Goal: Communication & Community: Answer question/provide support

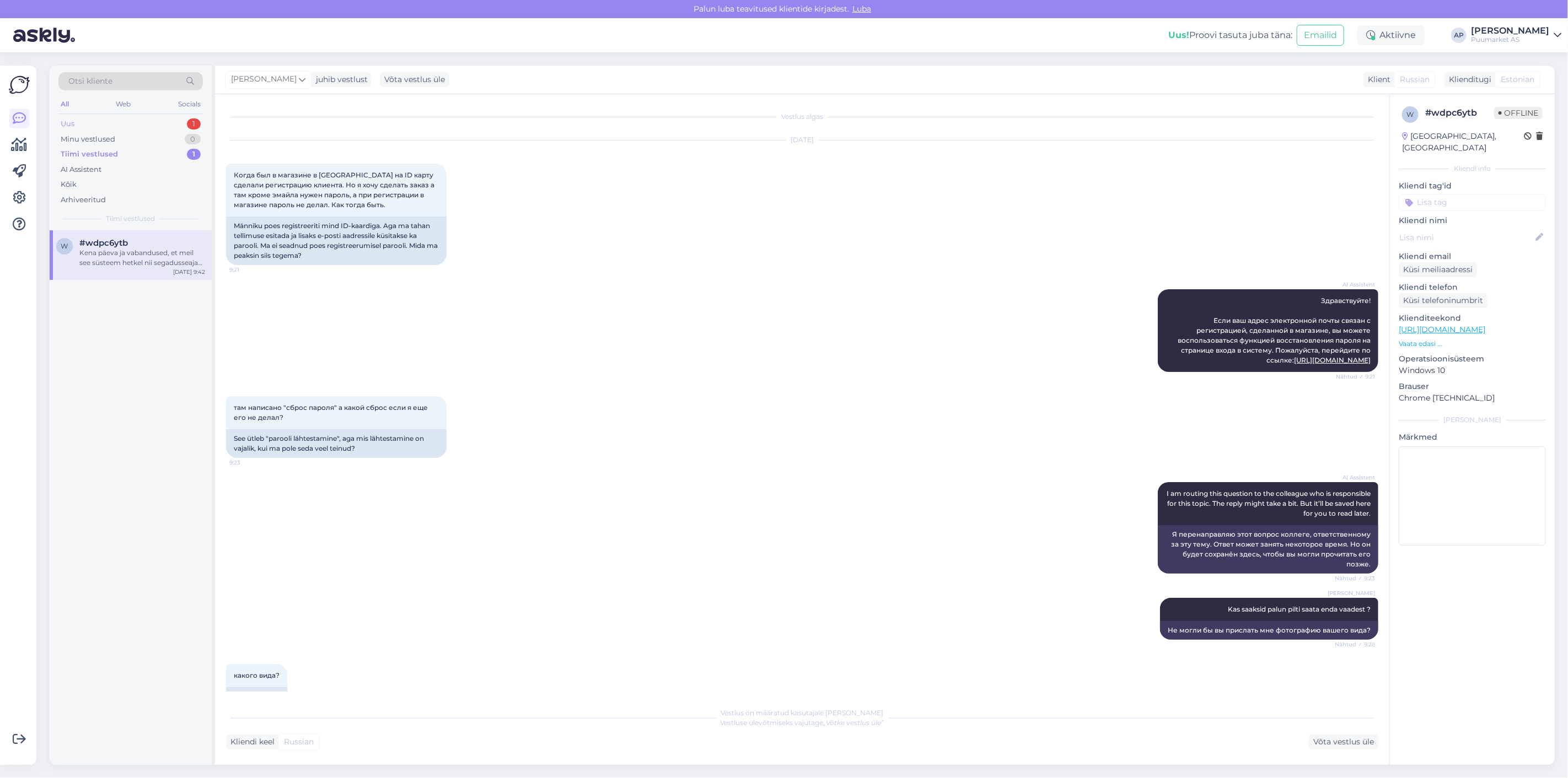
scroll to position [389, 0]
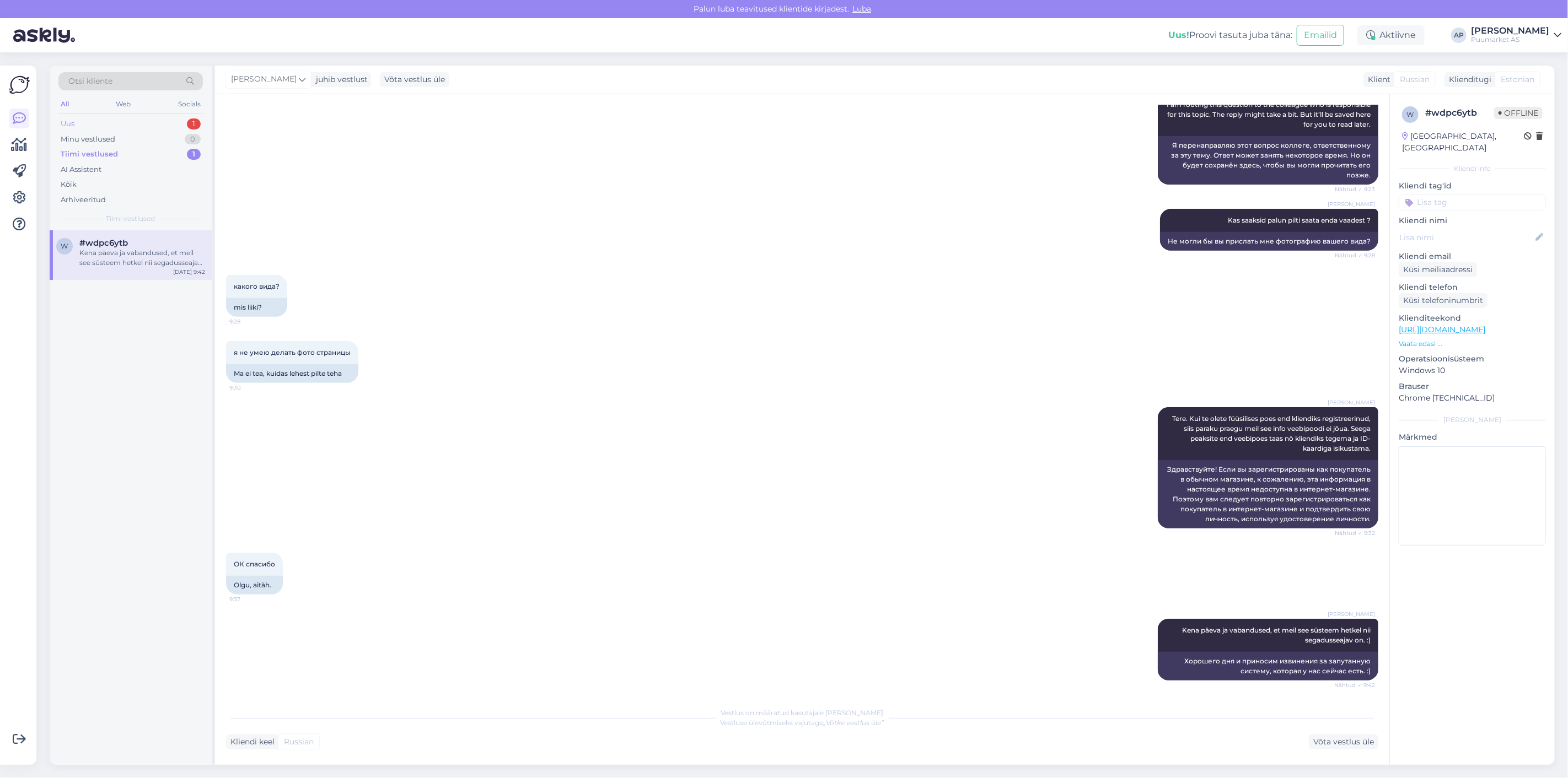
click at [112, 124] on div "Uus 1" at bounding box center [130, 124] width 145 height 15
click at [146, 231] on div "Otsi kliente All Web Socials Uus 1 Minu vestlused 0 Tiimi vestlused 1 AI Assist…" at bounding box center [132, 415] width 166 height 699
click at [149, 240] on div "#aif5jacu" at bounding box center [143, 243] width 126 height 10
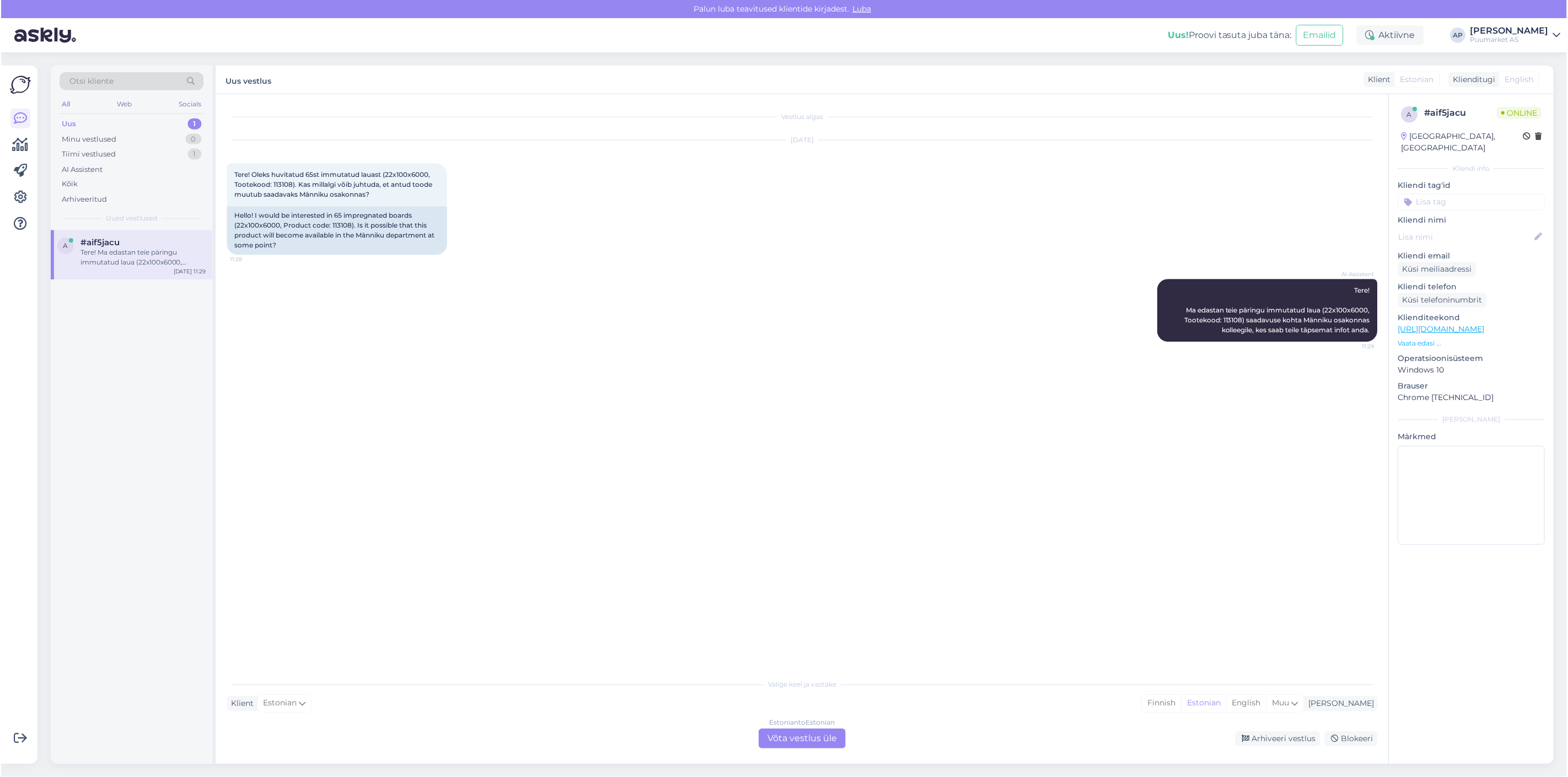
scroll to position [0, 0]
click at [307, 173] on span "Tere! Oleks huvitatud 65st immutatud lauast (22x100x6000, Tootekood: 113108). K…" at bounding box center [334, 185] width 199 height 28
drag, startPoint x: 274, startPoint y: 181, endPoint x: 291, endPoint y: 181, distance: 17.0
click at [291, 181] on span "Tere! Oleks huvitatud 65st immutatud lauast (22x100x6000, Tootekood: 113108). K…" at bounding box center [334, 185] width 199 height 28
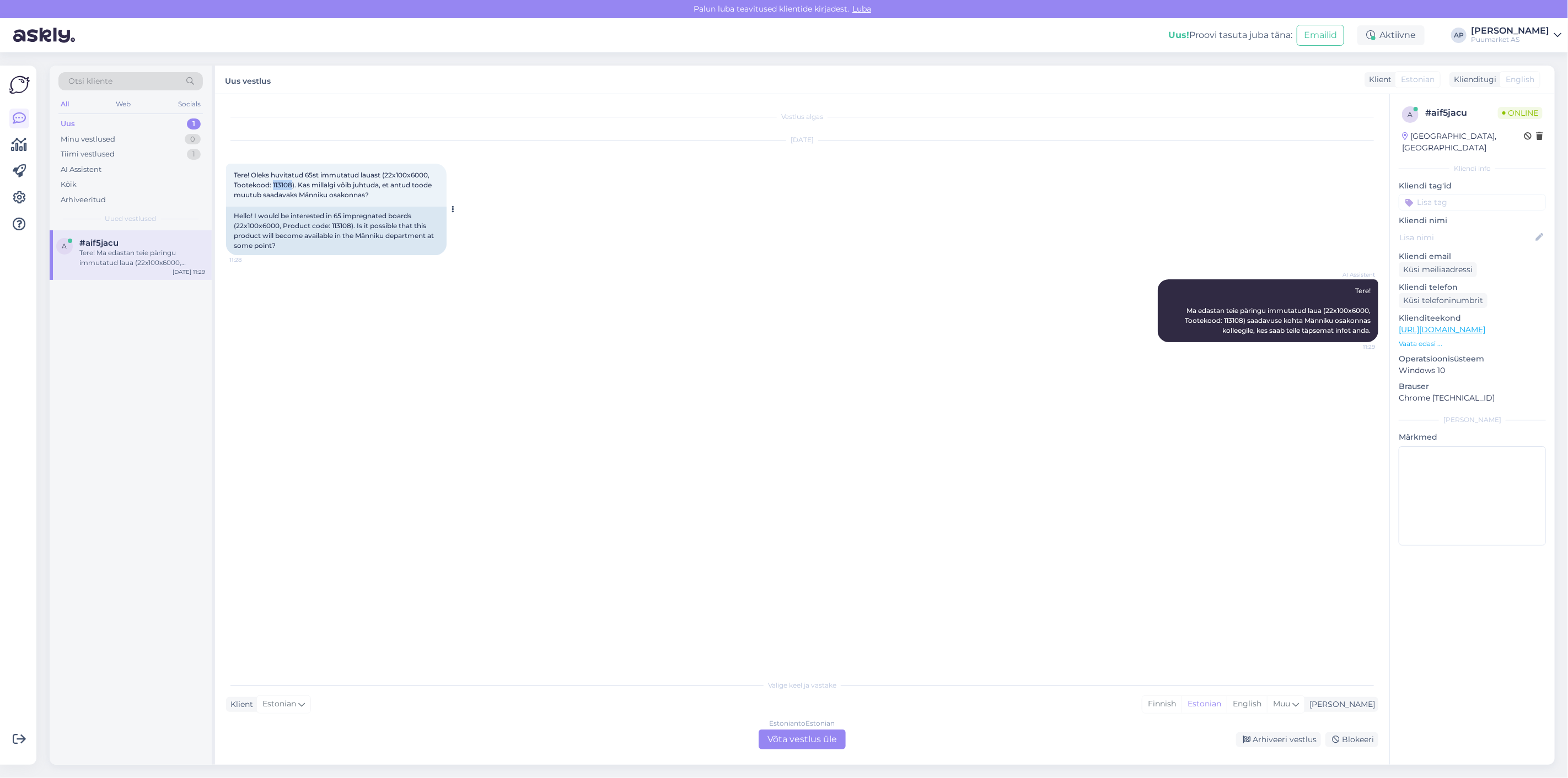
drag, startPoint x: 292, startPoint y: 183, endPoint x: 272, endPoint y: 188, distance: 20.6
click at [272, 188] on span "Tere! Oleks huvitatud 65st immutatud lauast (22x100x6000, Tootekood: 113108). K…" at bounding box center [334, 185] width 199 height 28
copy span "113108"
click at [796, 744] on div "Estonian to Estonian Võta vestlus üle" at bounding box center [802, 739] width 87 height 20
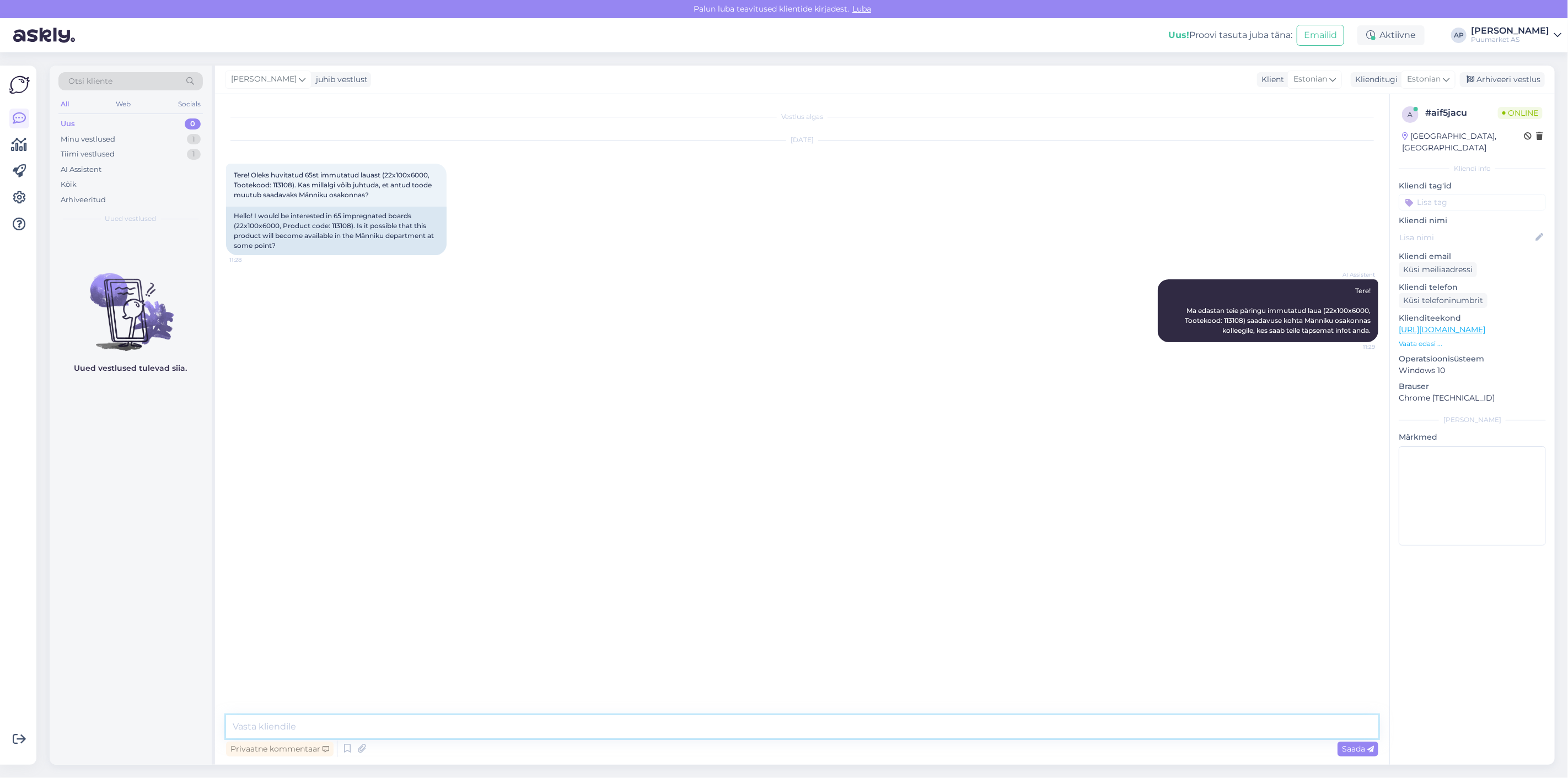
click at [710, 724] on textarea at bounding box center [802, 726] width 1152 height 23
drag, startPoint x: 709, startPoint y: 723, endPoint x: 0, endPoint y: 746, distance: 709.4
click at [0, 745] on div "Võimalused Veendu, et Askly loob sulle väärtust. Sulge Ühenda FB ja IG sõnumid …" at bounding box center [784, 415] width 1568 height 725
drag, startPoint x: 232, startPoint y: 723, endPoint x: 240, endPoint y: 722, distance: 8.1
click at [232, 723] on textarea "Jätke palun meiliaadress [PERSON_NAME] hiljem vastuse saata." at bounding box center [802, 726] width 1152 height 23
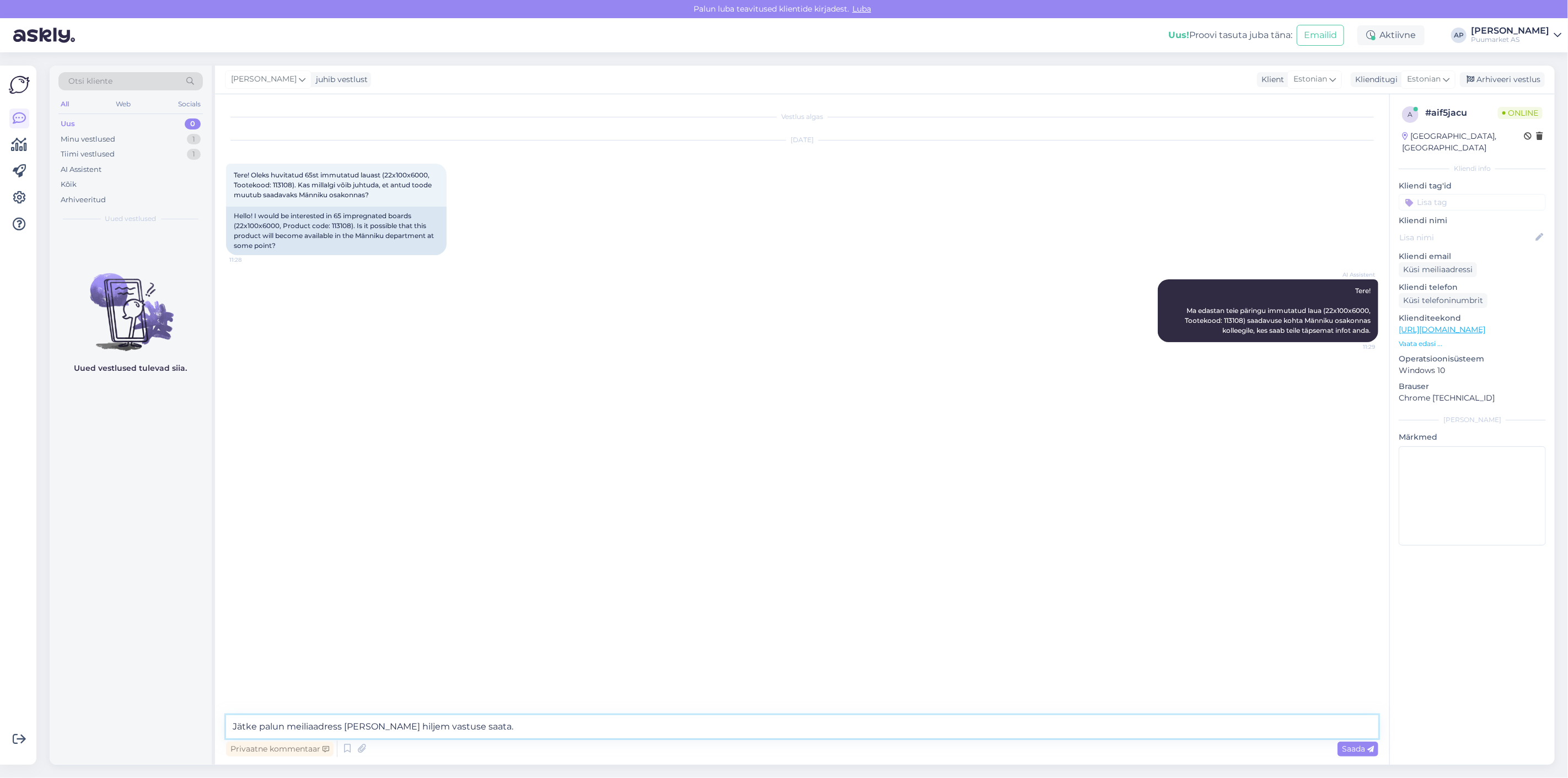
drag, startPoint x: 513, startPoint y: 723, endPoint x: 0, endPoint y: 617, distance: 523.8
click at [0, 617] on div "Võimalused Veendu, et Askly loob sulle väärtust. Sulge Ühenda FB ja IG sõnumid …" at bounding box center [784, 415] width 1568 height 725
paste textarea "e-posti aadress,"
type textarea "Jätke palun e-posti aadress, [PERSON_NAME] hiljem vastuse saata."
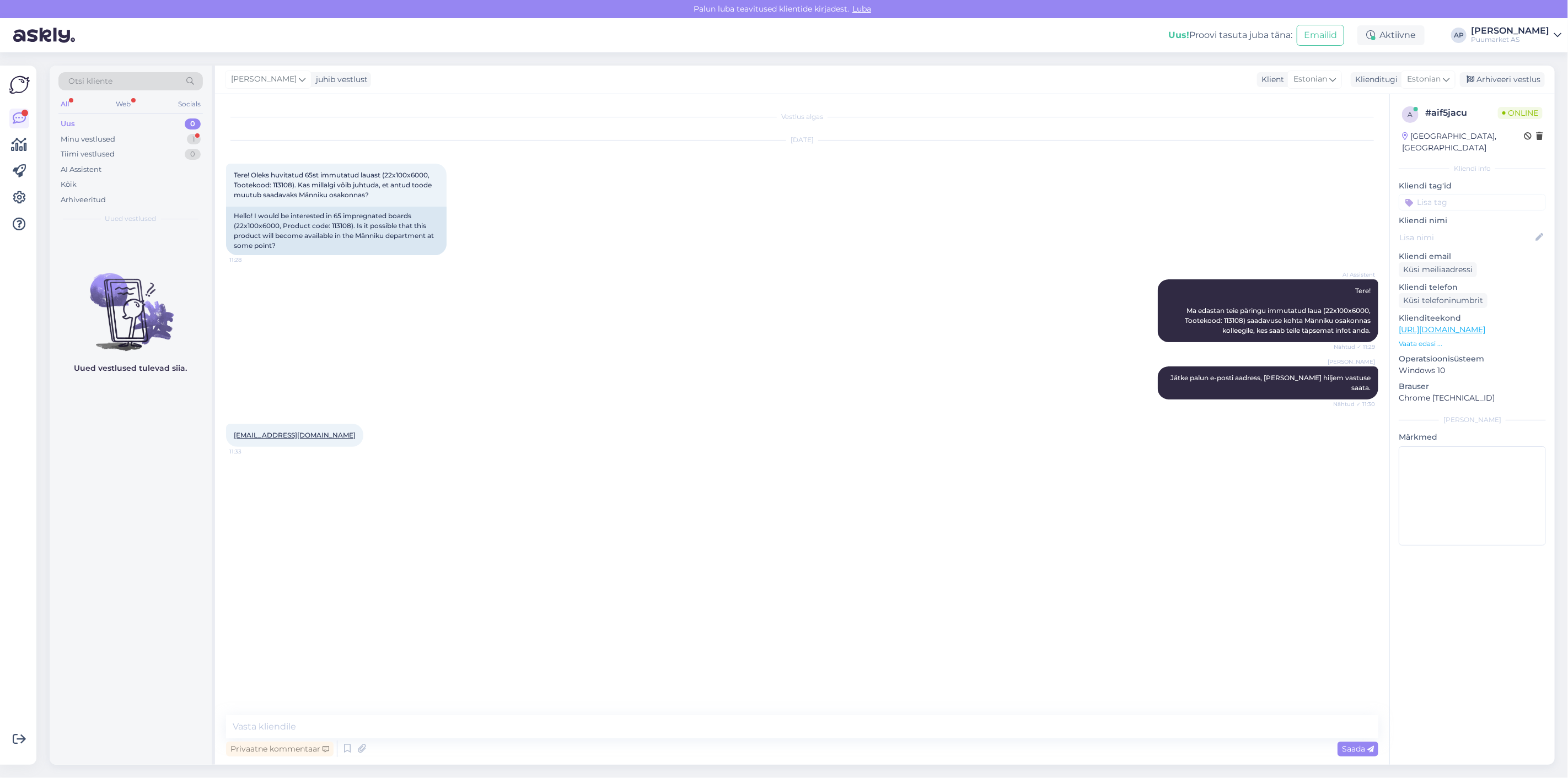
click at [91, 128] on div "Uus 0" at bounding box center [130, 124] width 145 height 15
click at [91, 136] on div "Minu vestlused" at bounding box center [88, 139] width 55 height 11
click at [127, 239] on div "#aif5jacu 1" at bounding box center [143, 243] width 126 height 10
click at [456, 741] on div "Privaatne kommentaar Saada" at bounding box center [802, 749] width 1152 height 21
click at [461, 728] on textarea at bounding box center [802, 726] width 1152 height 23
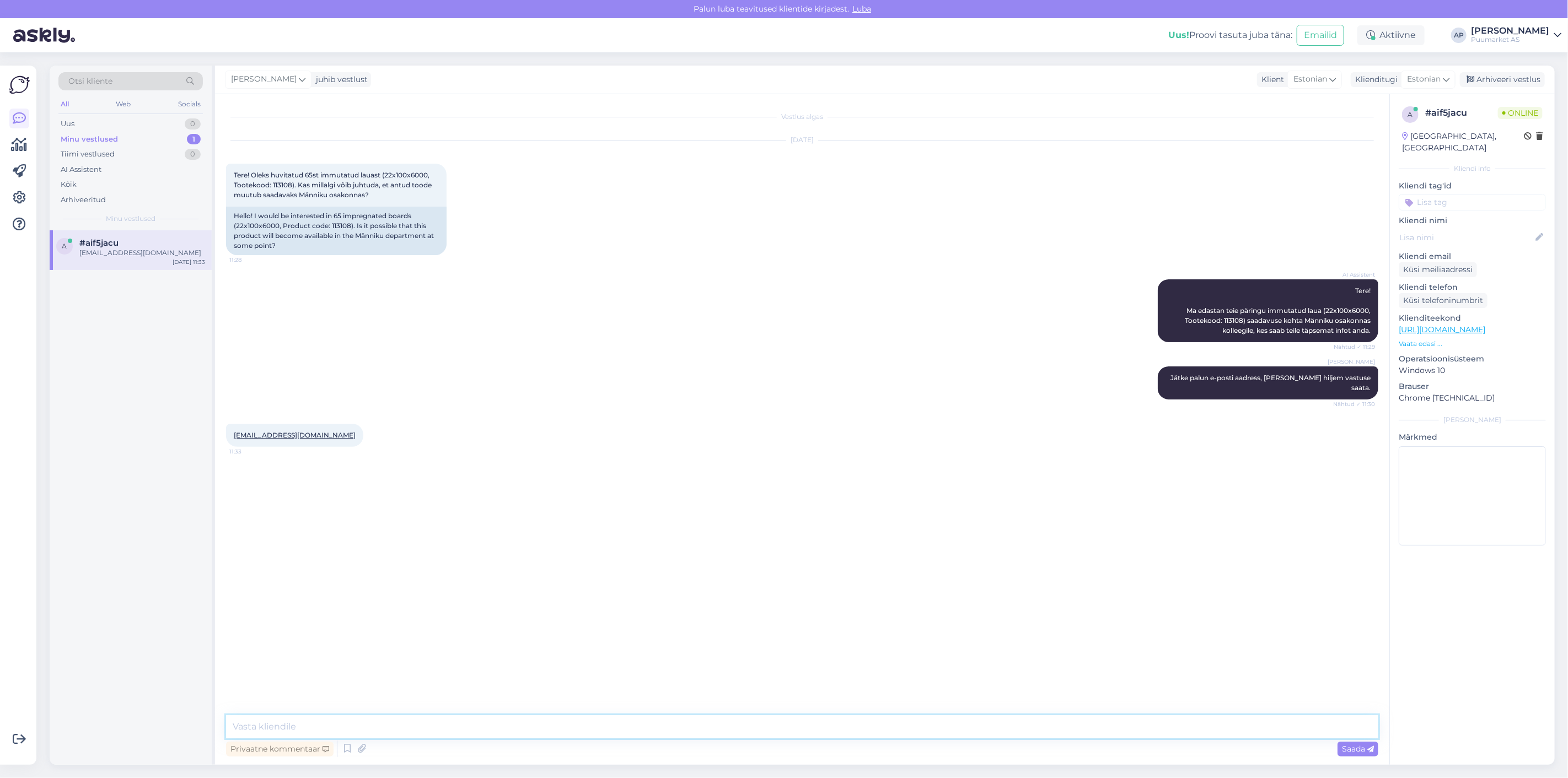
paste textarea "[URL][DOMAIN_NAME]"
type textarea "[URL][DOMAIN_NAME]"
click at [271, 184] on span "Tere! Oleks huvitatud 65st immutatud lauast (22x100x6000, Tootekood: 113108). K…" at bounding box center [334, 185] width 199 height 28
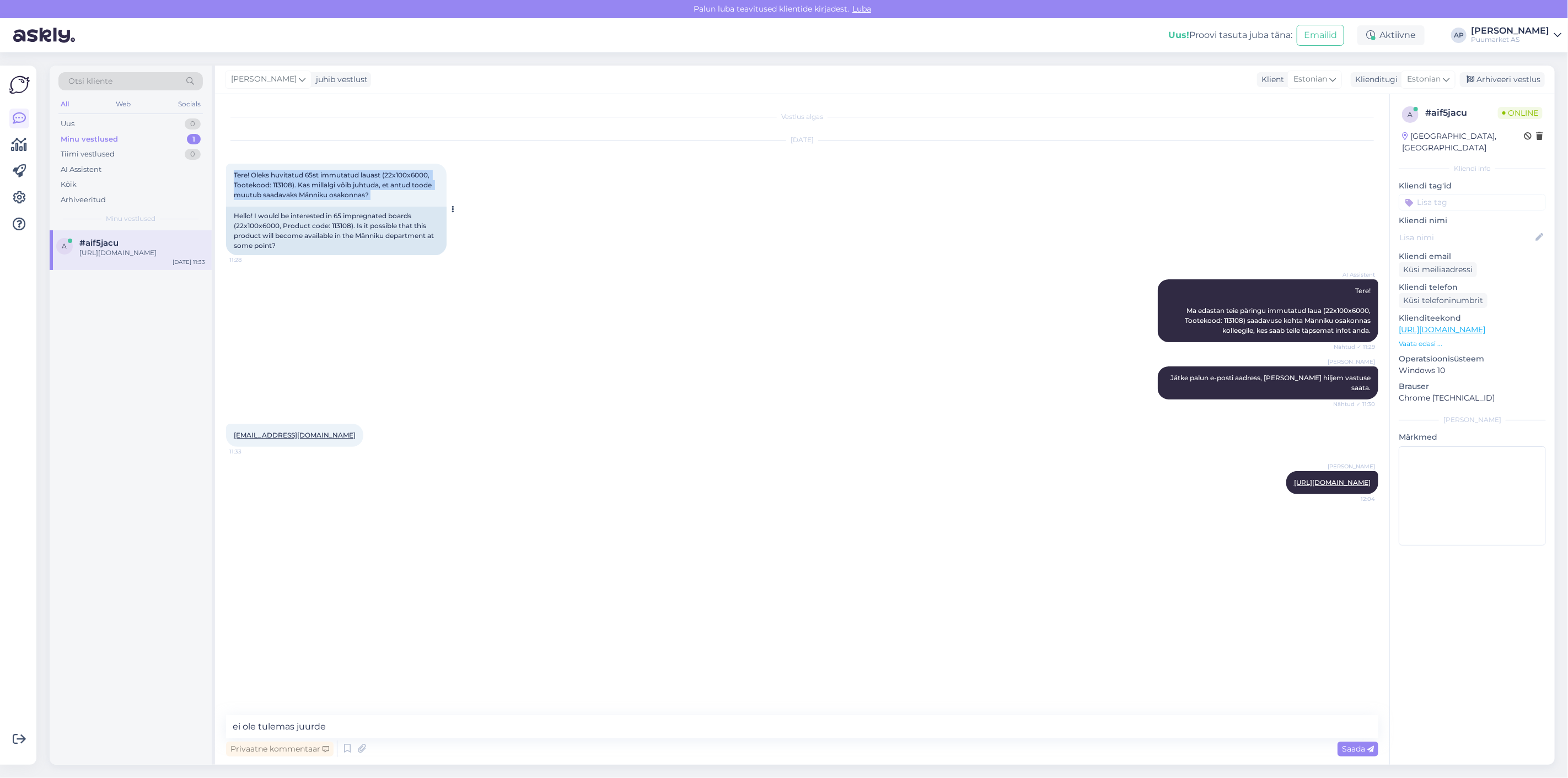
click at [271, 184] on span "Tere! Oleks huvitatud 65st immutatud lauast (22x100x6000, Tootekood: 113108). K…" at bounding box center [334, 185] width 199 height 28
click at [271, 184] on span "Tere! Oleks huvitatud 65st immutatud lauast (22x100x6000, Tootekood: 113108). K…" at bounding box center [334, 185] width 199 height 28
drag, startPoint x: 273, startPoint y: 186, endPoint x: 292, endPoint y: 186, distance: 19.0
click at [292, 186] on span "Tere! Oleks huvitatud 65st immutatud lauast (22x100x6000, Tootekood: 113108). K…" at bounding box center [334, 185] width 199 height 28
copy span "113108"
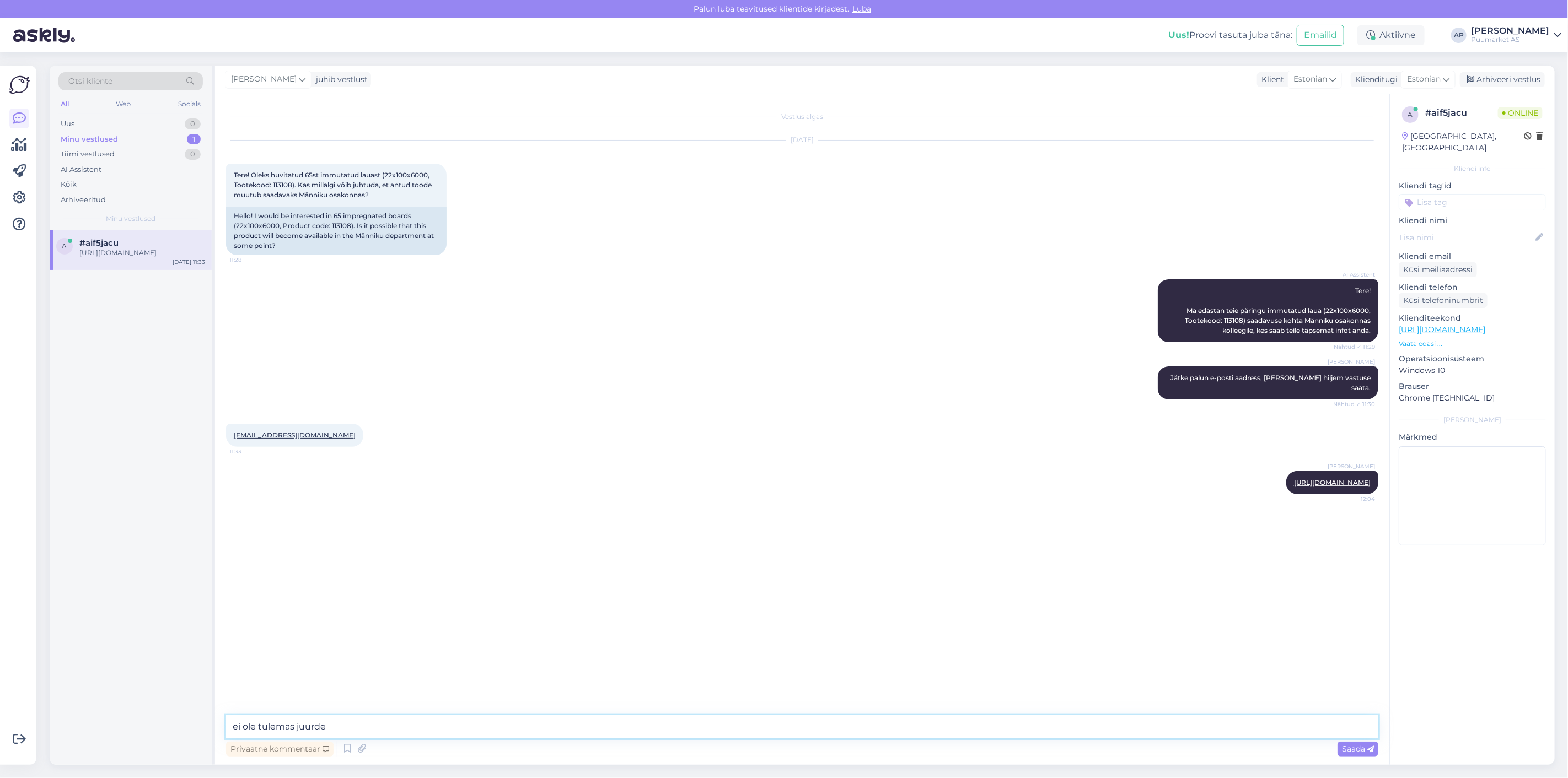
drag, startPoint x: 340, startPoint y: 726, endPoint x: 32, endPoint y: 721, distance: 308.0
click at [55, 724] on div "Otsi kliente All Web Socials Uus 0 Minu vestlused 1 Tiimi vestlused 0 AI Assist…" at bounding box center [802, 415] width 1505 height 699
type textarea "seda on pakkuda"
paste textarea "113108"
type textarea "113108 ei ole tulemas"
